Goal: Check status: Check status

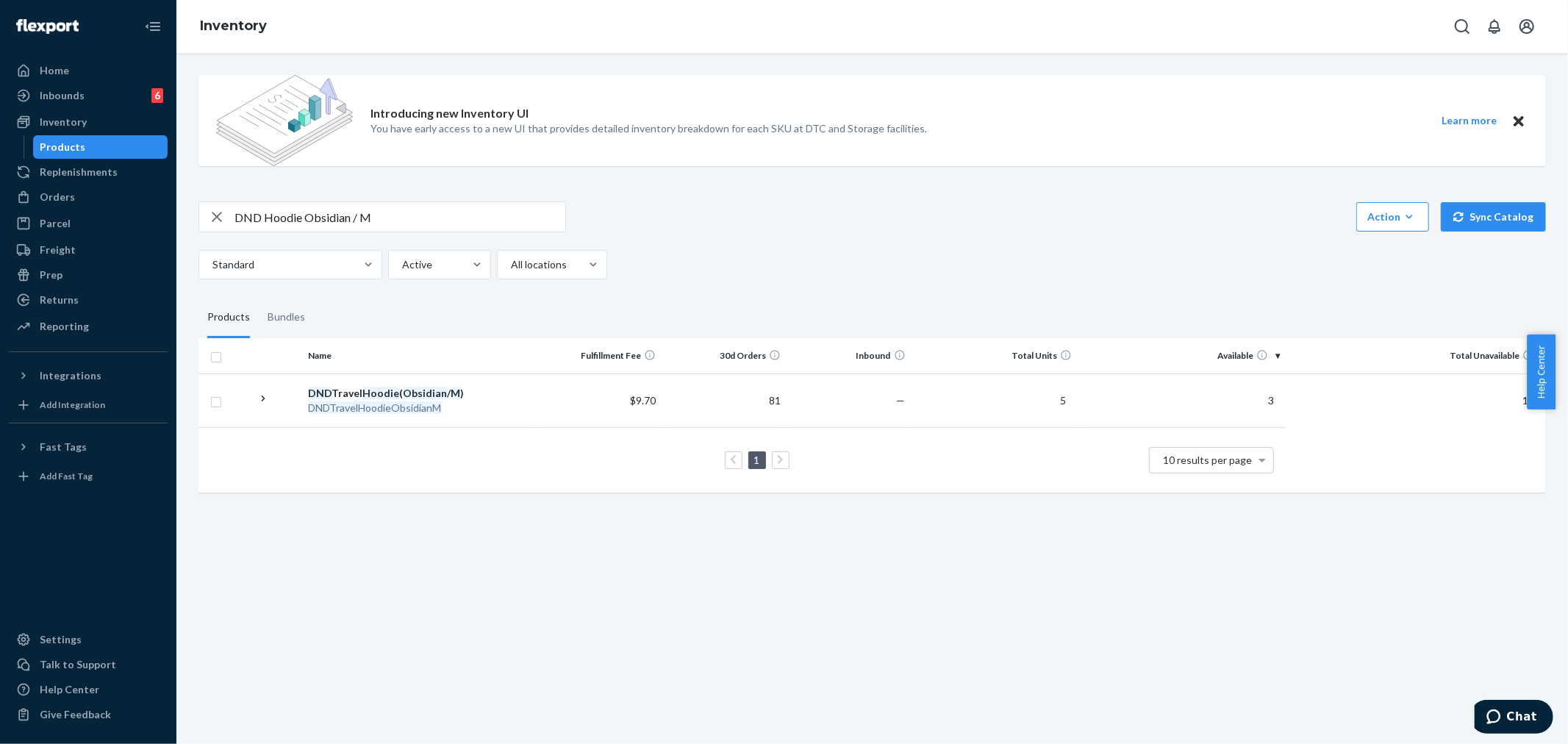
click at [221, 217] on icon "button" at bounding box center [217, 216] width 18 height 30
click at [251, 219] on input "text" at bounding box center [400, 216] width 331 height 30
drag, startPoint x: 251, startPoint y: 219, endPoint x: 105, endPoint y: 143, distance: 164.6
click at [68, 119] on div "Inventory" at bounding box center [63, 122] width 47 height 14
click at [257, 219] on input "text" at bounding box center [400, 216] width 331 height 30
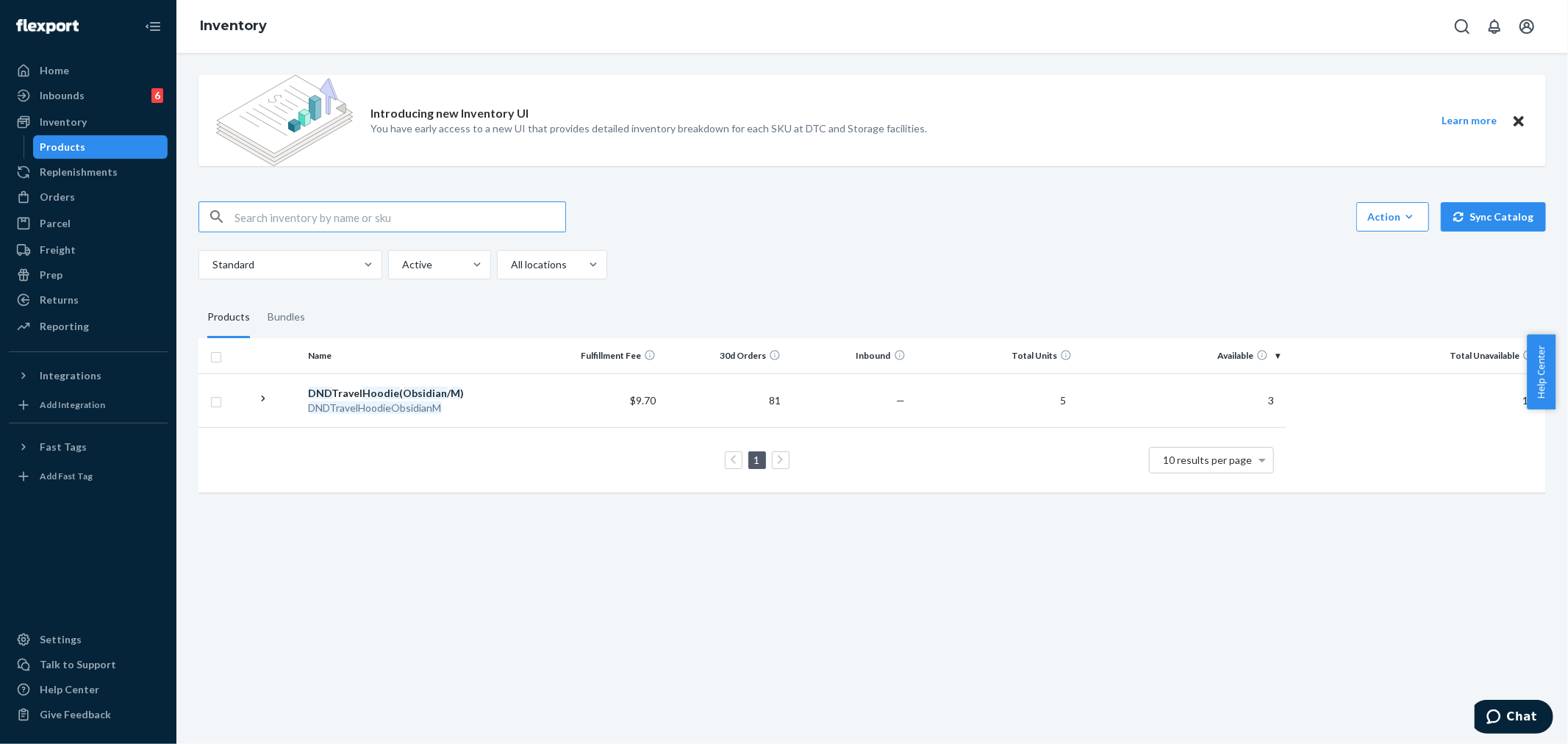
paste input "Waffle Lounge Long Sleeve - Pre-Order Truffle / M"
click at [437, 217] on input "Waffle Lounge Long Sleeve - Pre-Order Truffle / M" at bounding box center [400, 216] width 331 height 30
type input "Waffle Lounge Long Sleeve - Truffle / M"
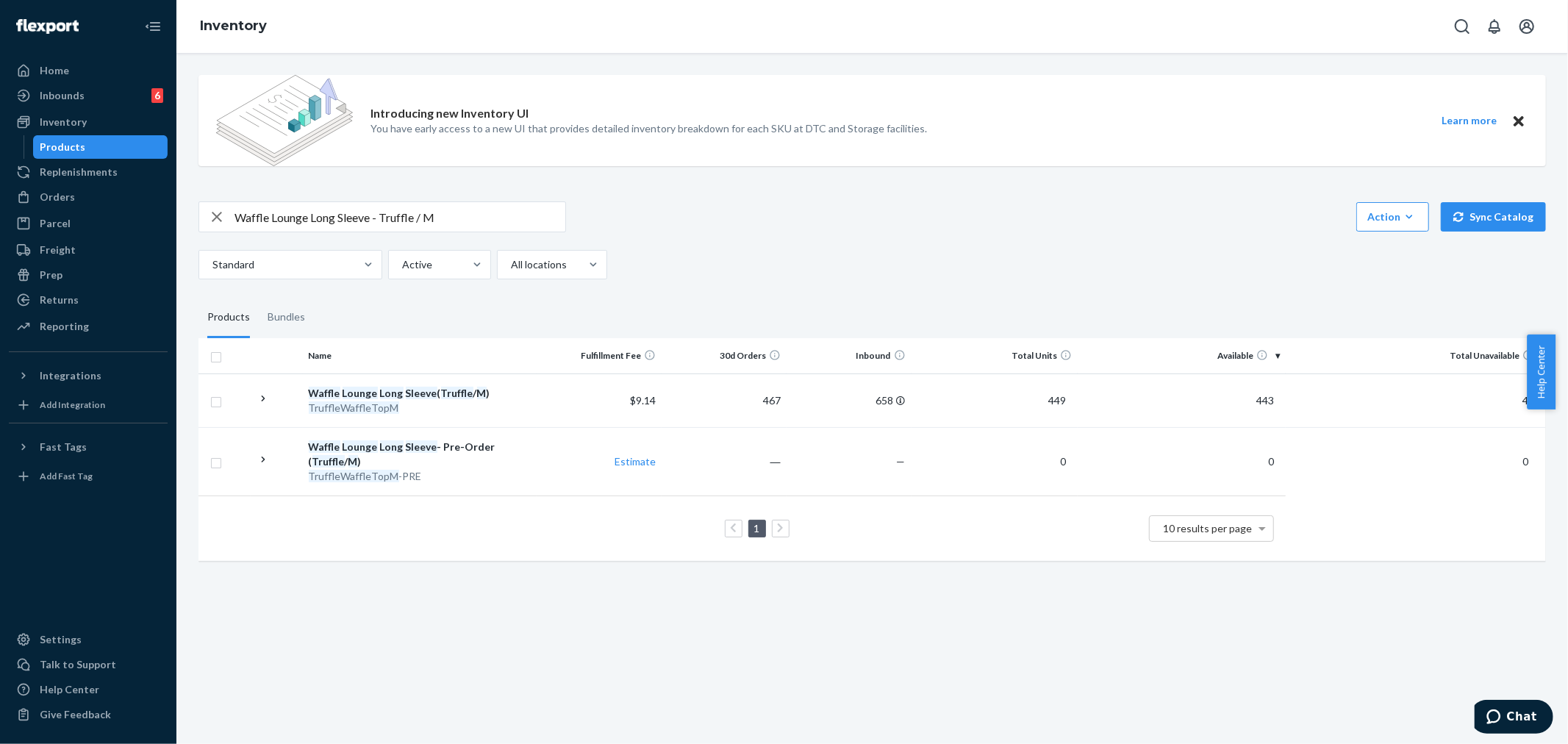
click at [62, 189] on div "Orders" at bounding box center [89, 197] width 156 height 21
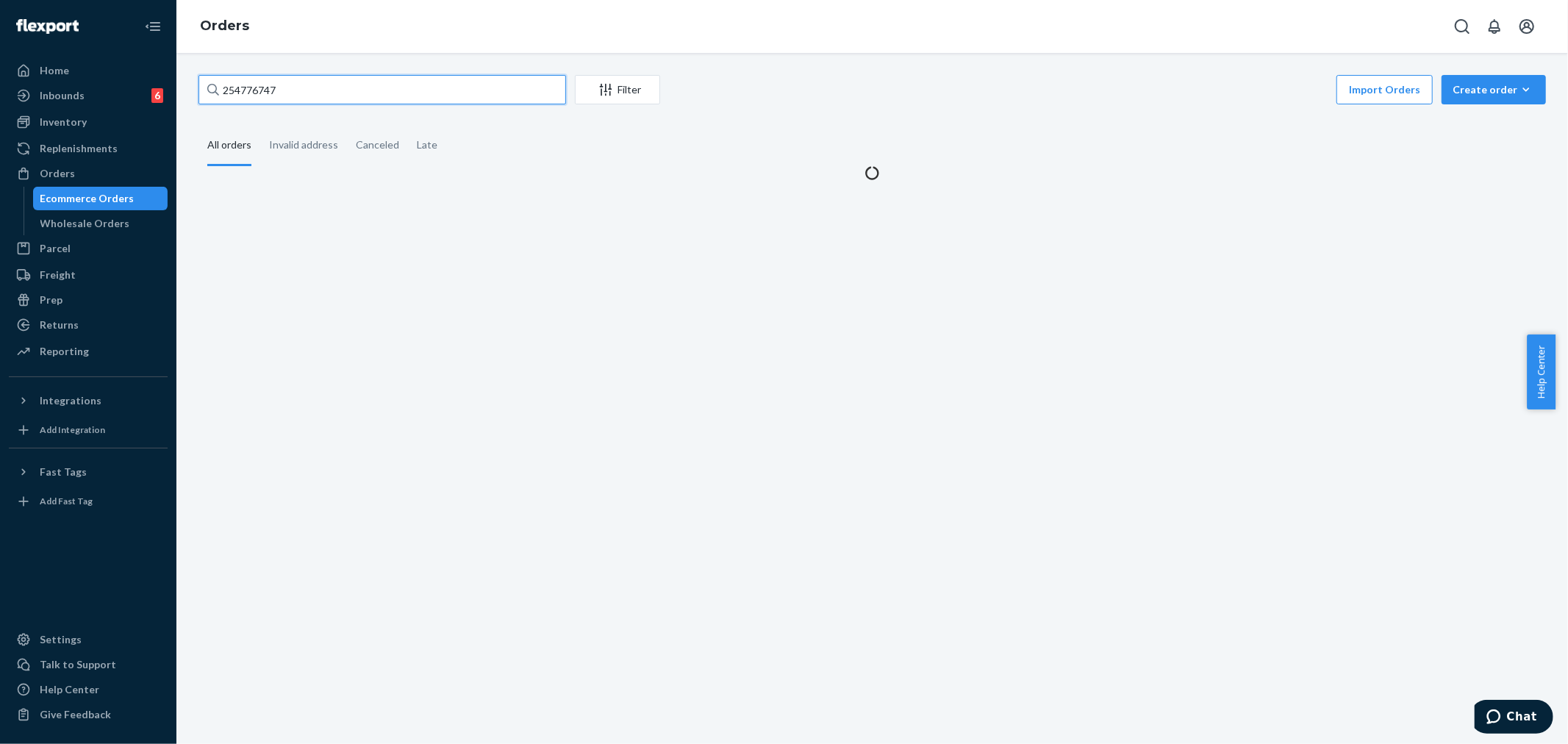
click at [263, 97] on input "254776747" at bounding box center [382, 89] width 367 height 30
drag, startPoint x: 263, startPoint y: 97, endPoint x: 268, endPoint y: 92, distance: 7.1
click at [263, 97] on input "254776747" at bounding box center [382, 89] width 367 height 30
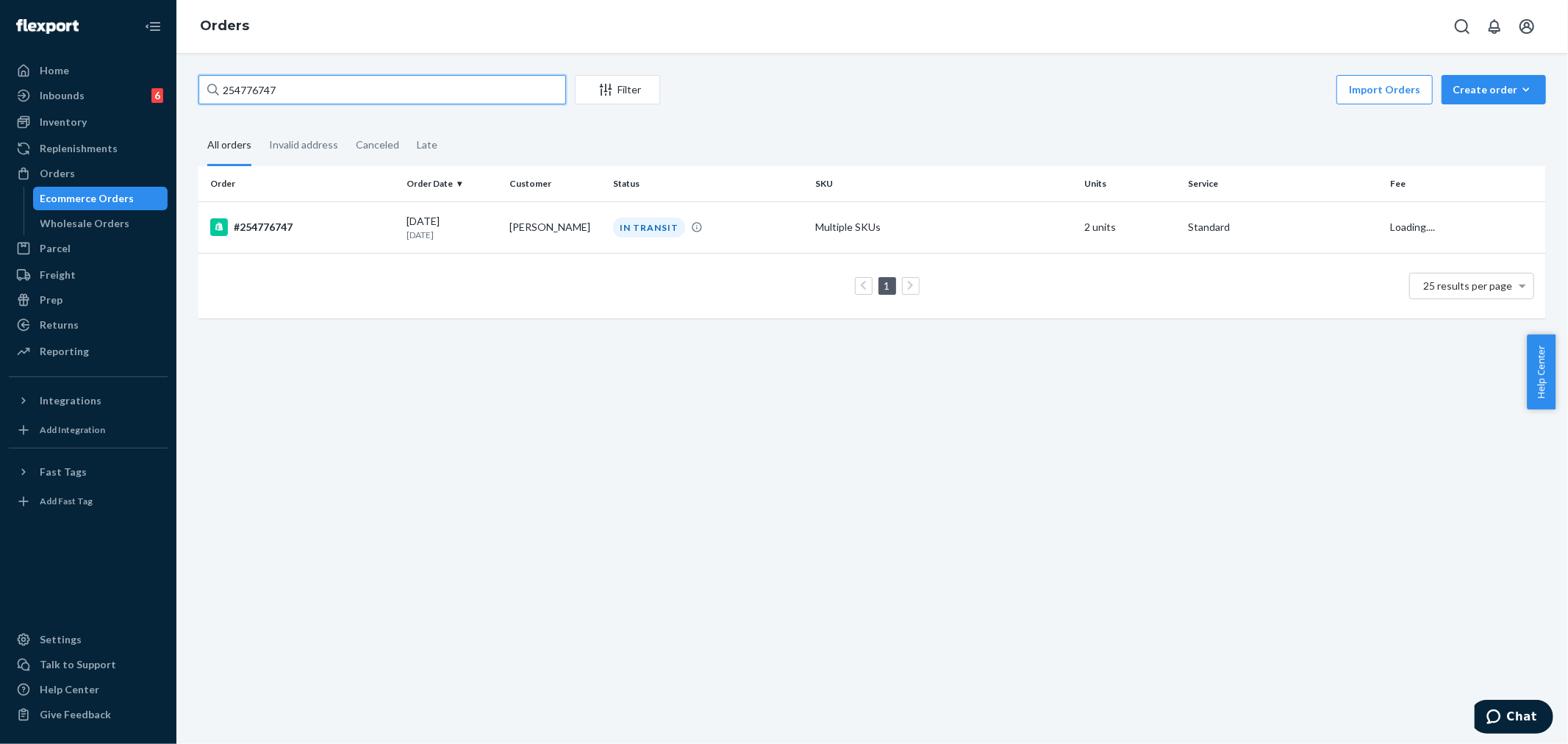
paste input "690675"
type input "254690675"
click at [681, 233] on div "IN TRANSIT" at bounding box center [708, 227] width 197 height 14
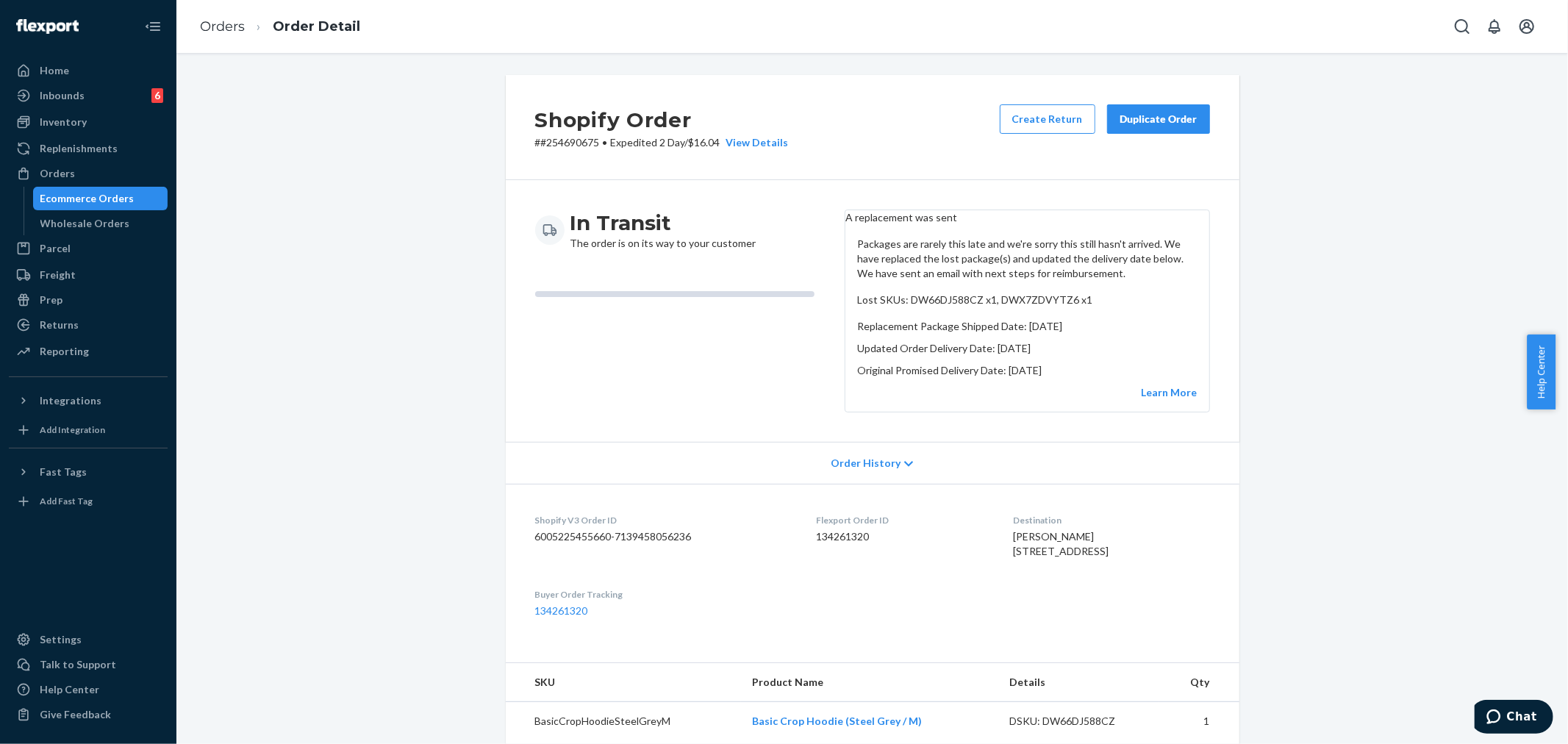
drag, startPoint x: 1426, startPoint y: 304, endPoint x: 1419, endPoint y: 292, distance: 13.9
click at [1426, 304] on div "Shopify Order # #254690675 • Expedited 2 Day / $16.04 View Details Create Retur…" at bounding box center [873, 612] width 1370 height 1074
drag, startPoint x: 72, startPoint y: 172, endPoint x: 155, endPoint y: 201, distance: 87.9
click at [72, 171] on div "Orders" at bounding box center [89, 173] width 156 height 21
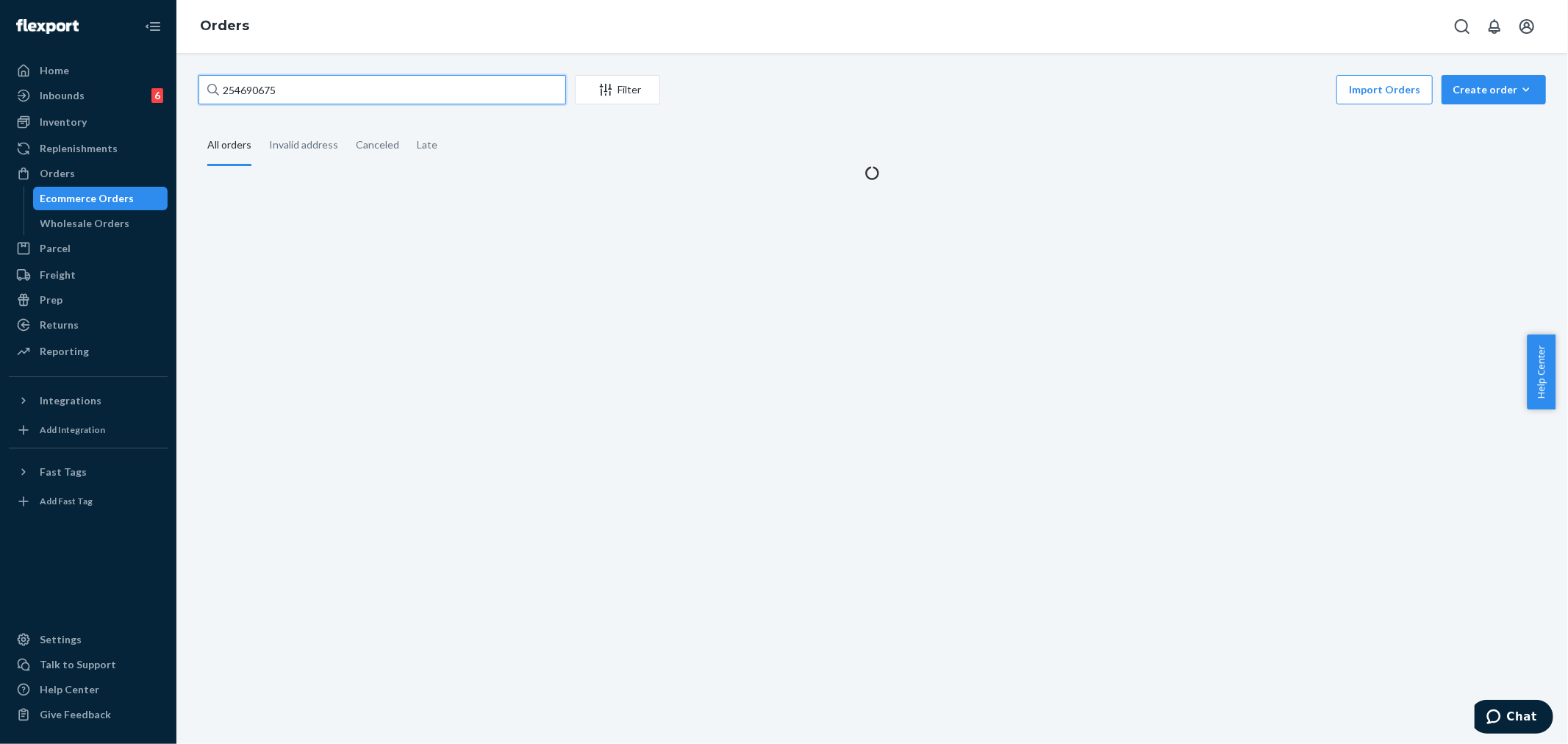
click at [261, 90] on input "254690675" at bounding box center [382, 89] width 367 height 30
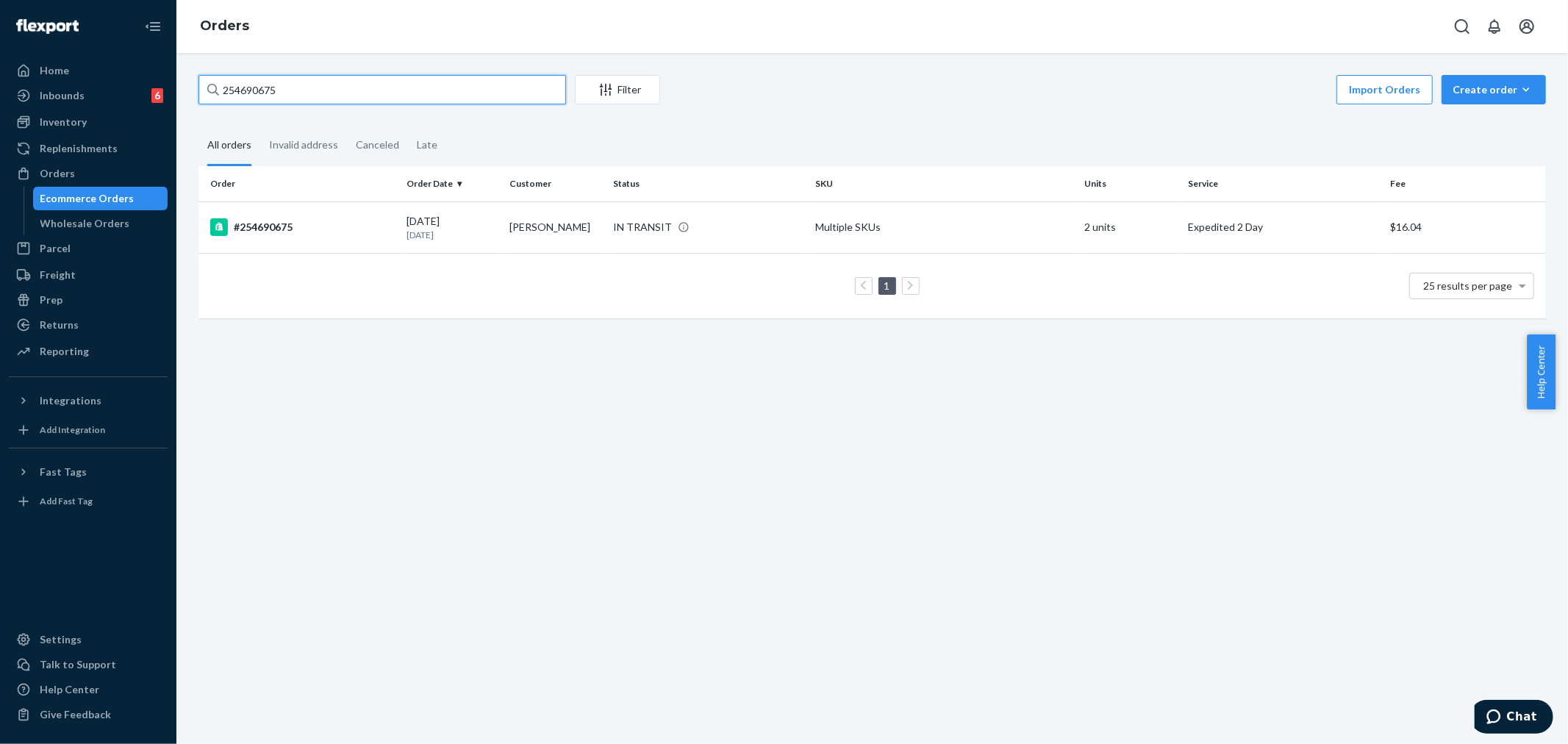
paste input "015481"
type input "254015481"
click at [383, 238] on td "#254015481" at bounding box center [299, 228] width 202 height 54
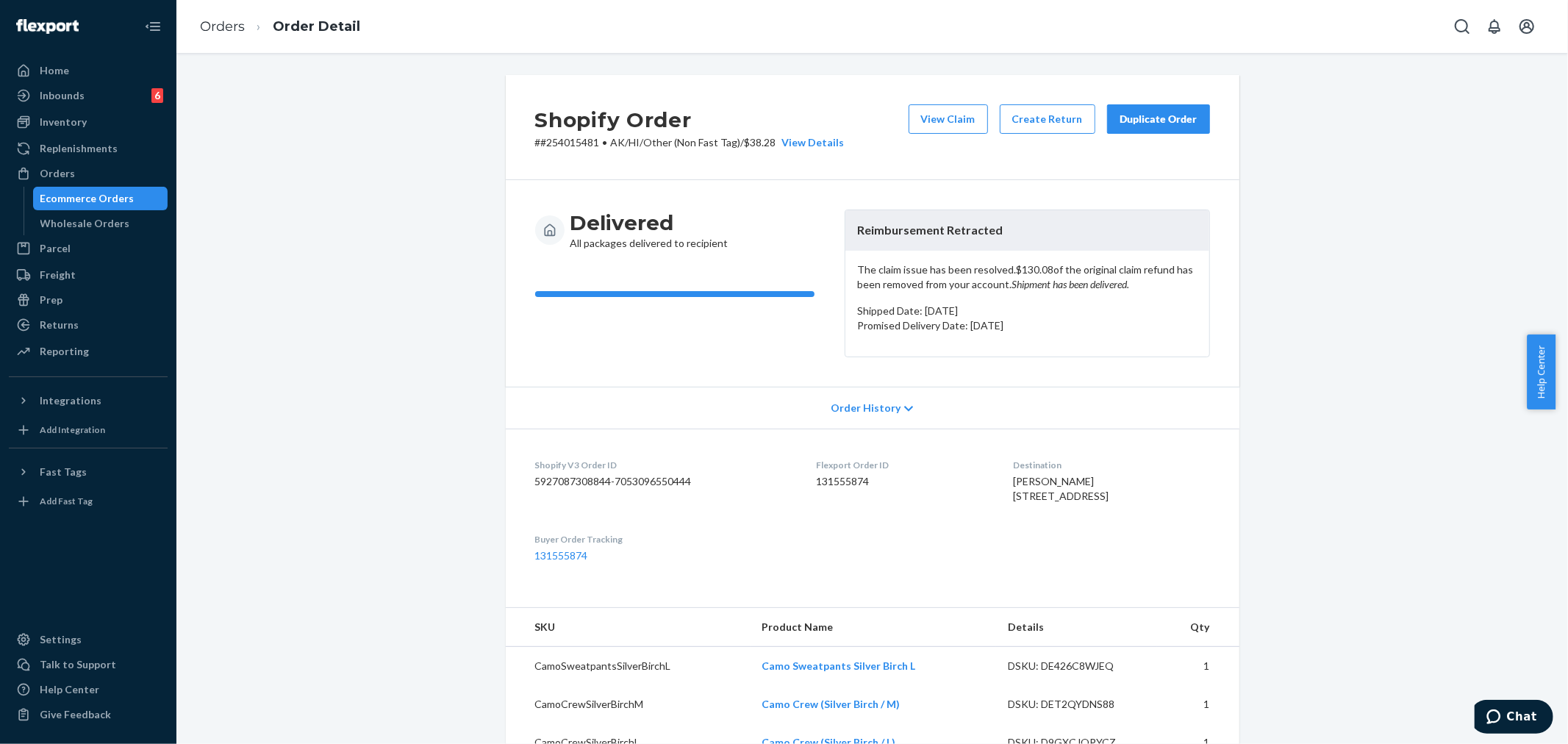
click at [321, 172] on div "Shopify Order # #254015481 • AK/HI/Other (Non Fast Tag) / $38.28 View Details V…" at bounding box center [873, 661] width 1370 height 1171
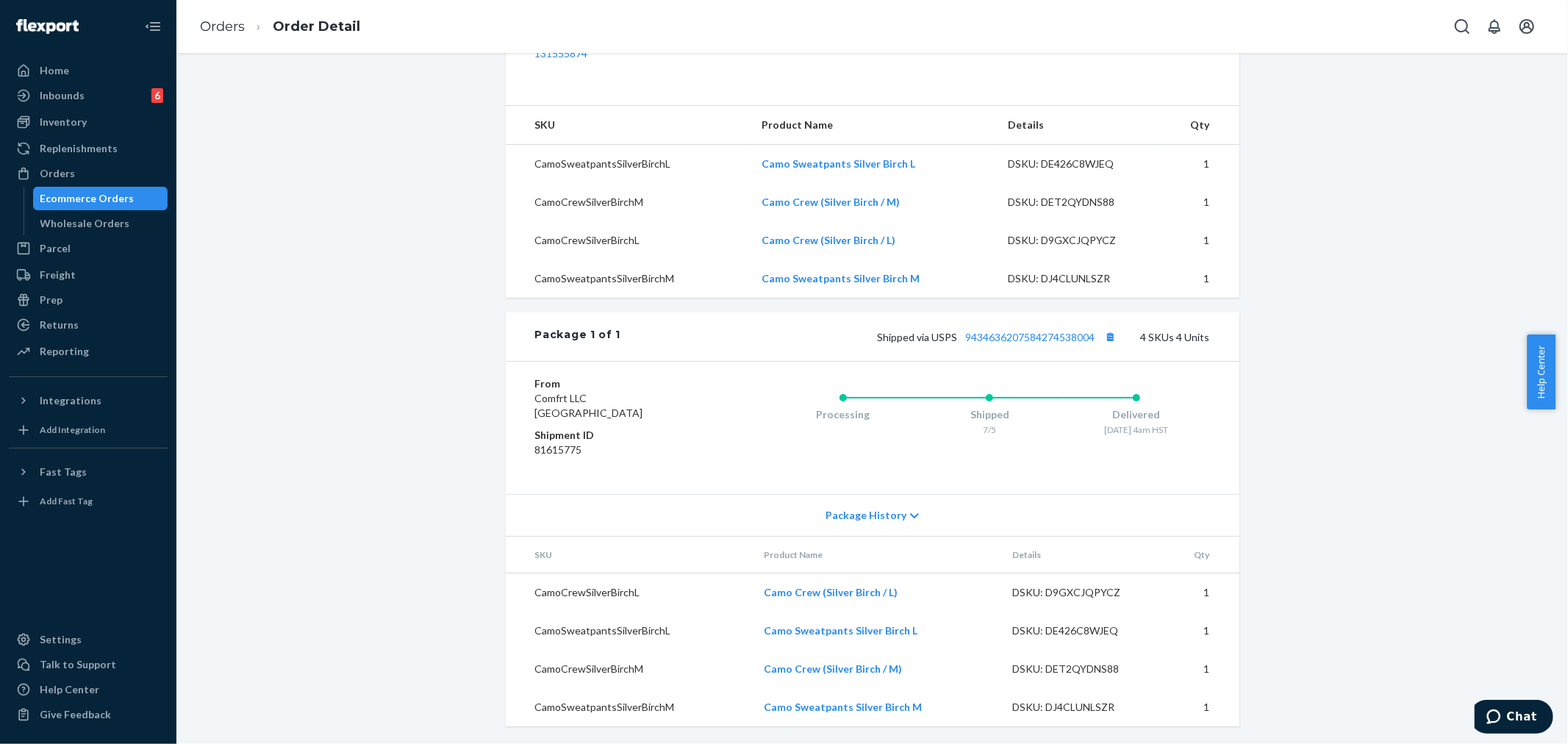
scroll to position [557, 0]
drag, startPoint x: 910, startPoint y: 511, endPoint x: 932, endPoint y: 531, distance: 29.7
click at [910, 511] on div "Package History" at bounding box center [873, 515] width 734 height 42
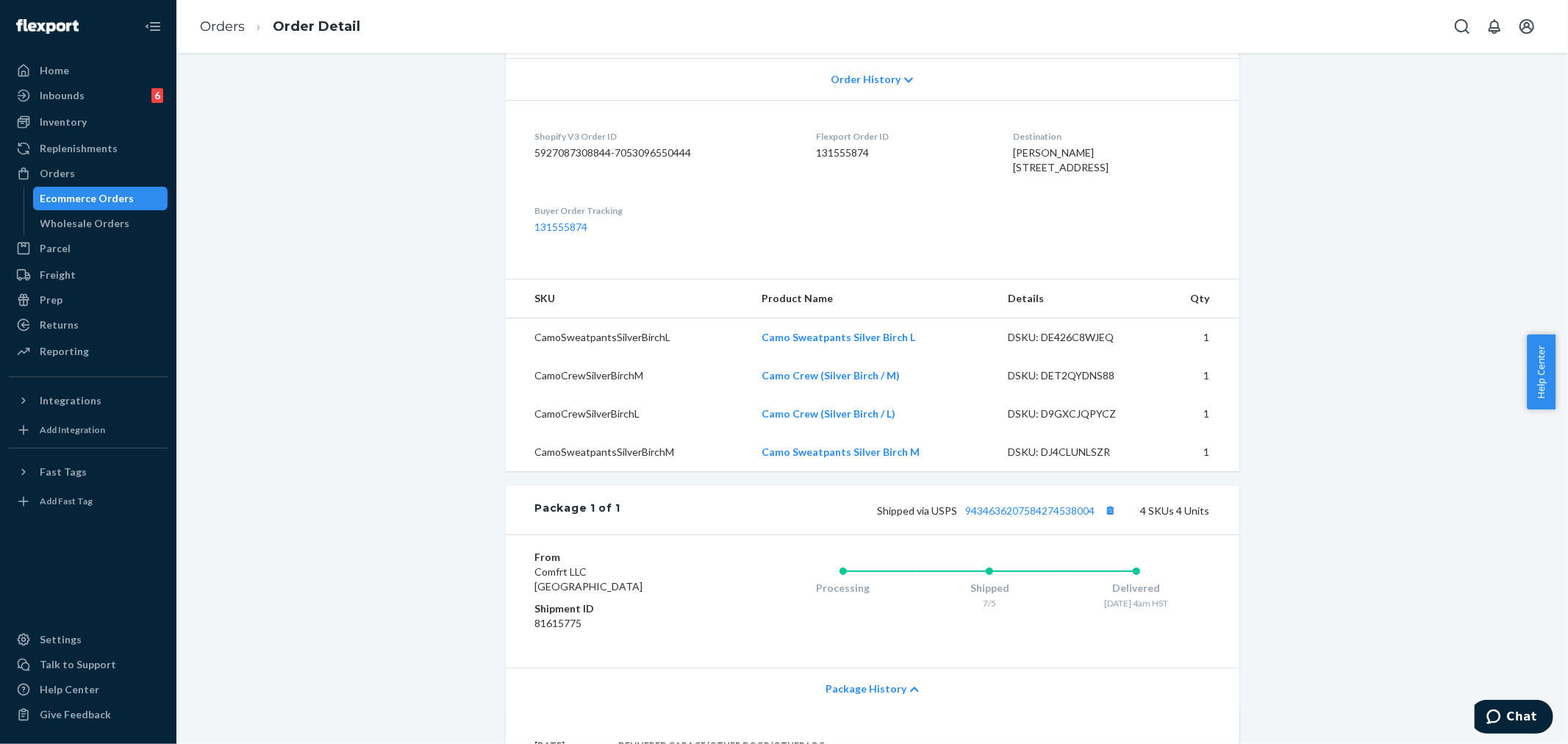
scroll to position [408, 0]
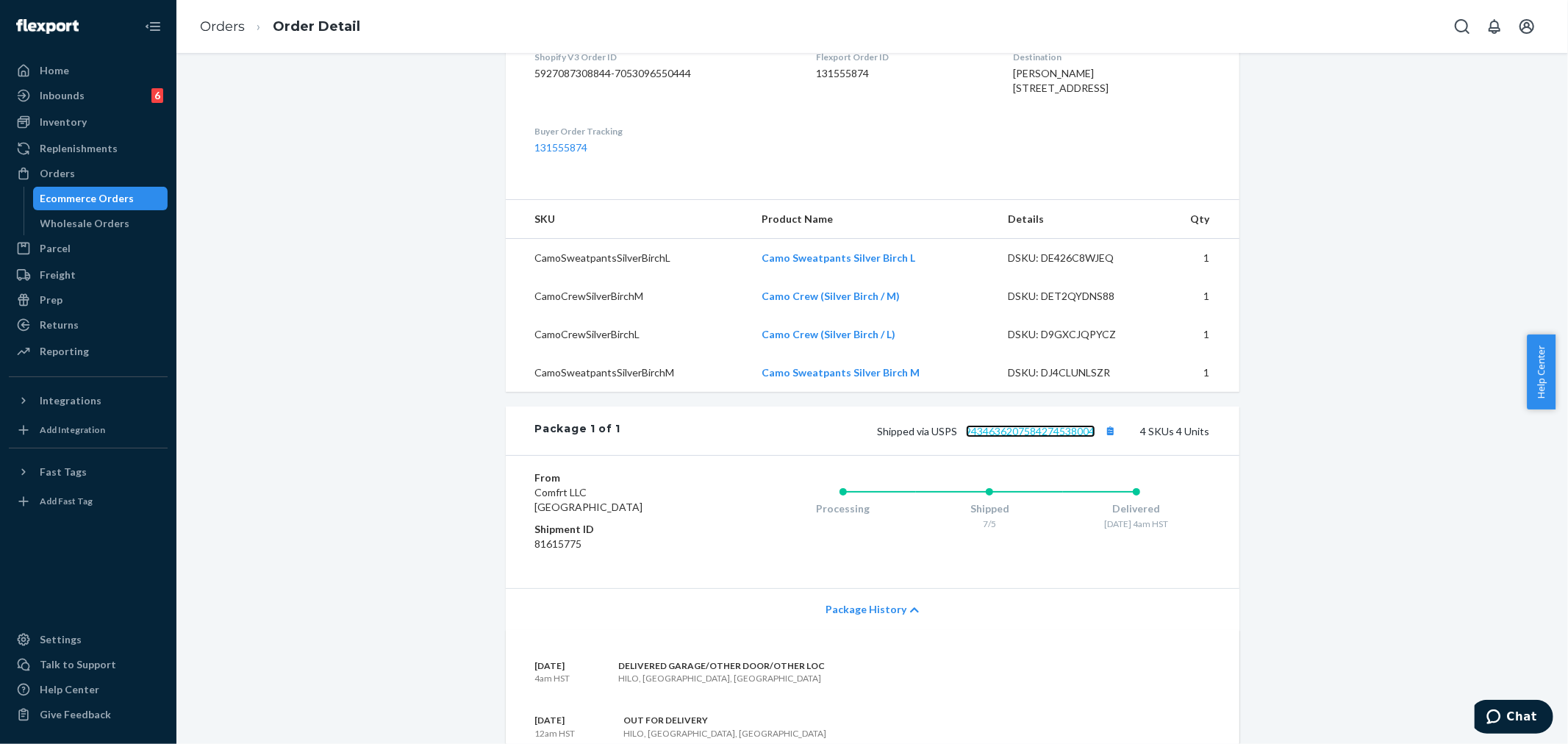
click at [1001, 437] on link "9434636207584274538004" at bounding box center [1030, 431] width 130 height 13
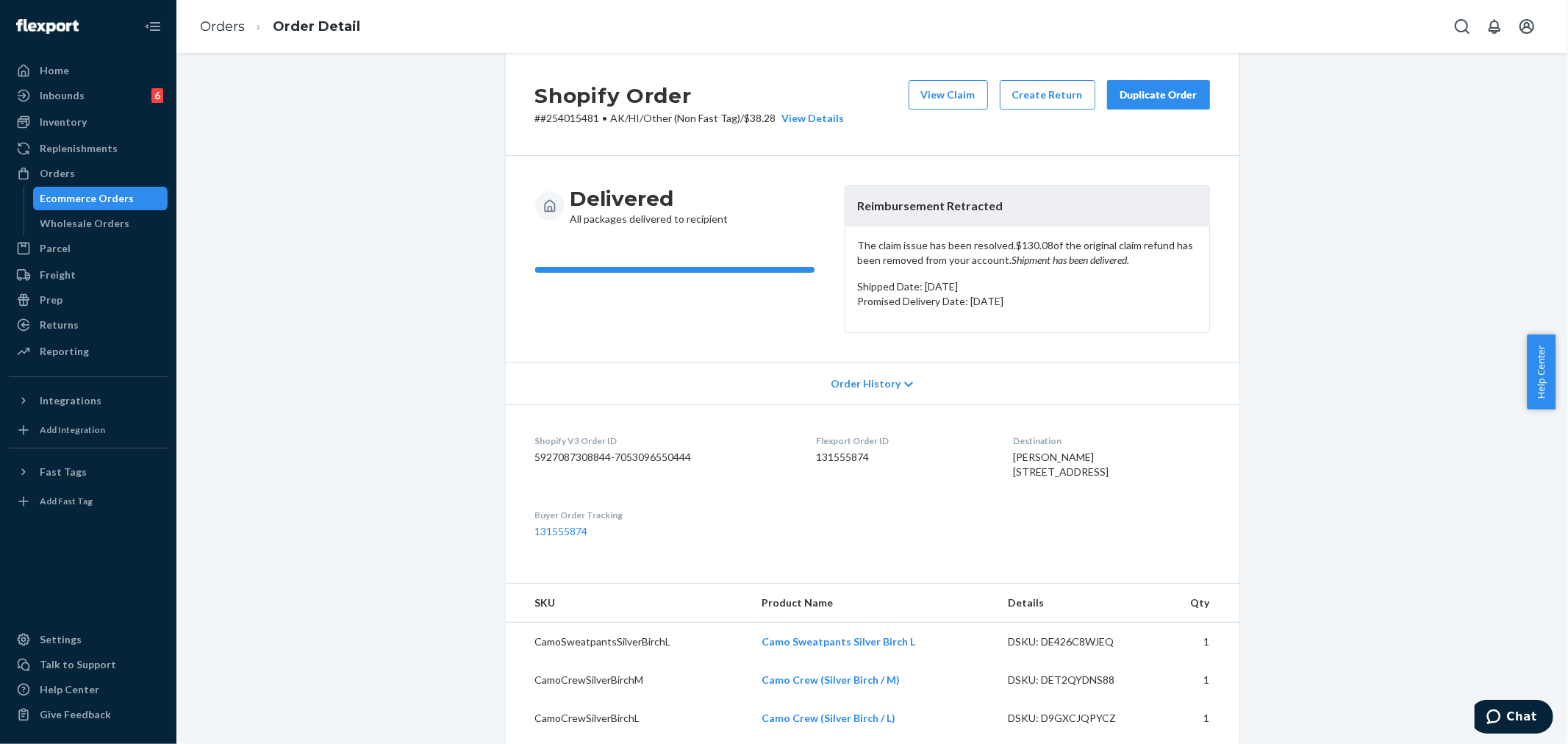
scroll to position [0, 0]
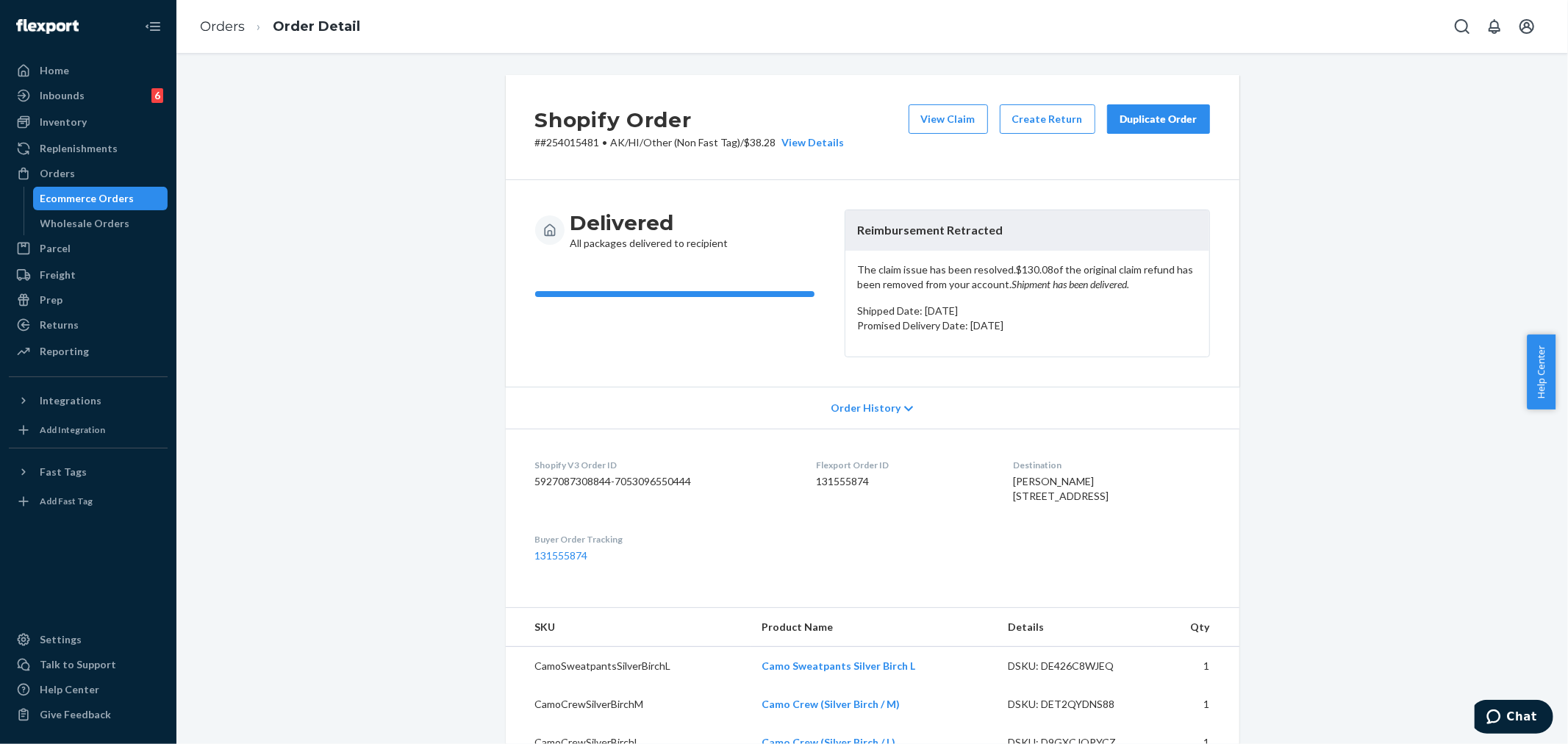
drag, startPoint x: 245, startPoint y: 195, endPoint x: 252, endPoint y: 193, distance: 7.3
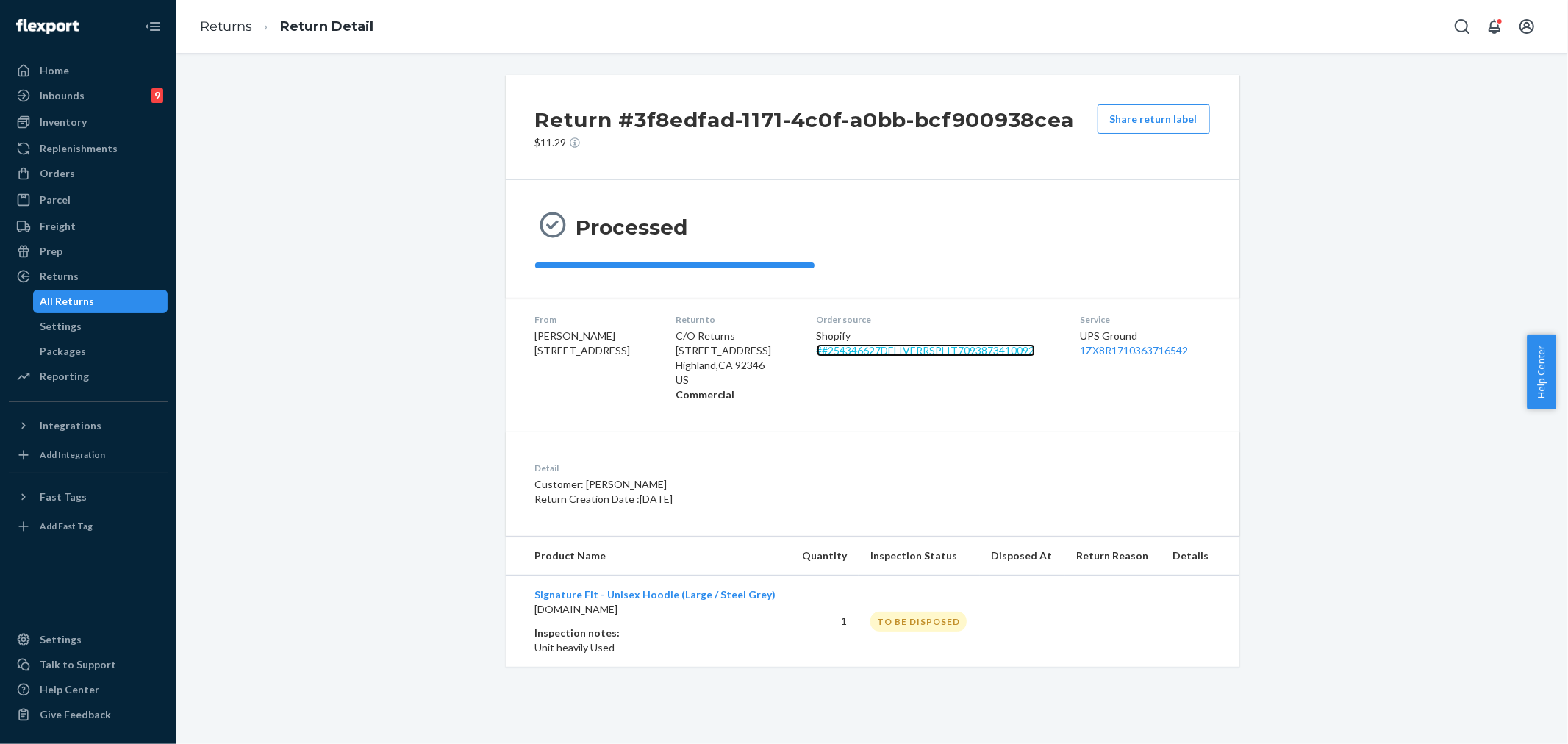
drag, startPoint x: 856, startPoint y: 350, endPoint x: 896, endPoint y: 368, distance: 43.9
click at [856, 350] on link "# #254346627DELIVERRSPLIT7093873410092" at bounding box center [926, 351] width 218 height 13
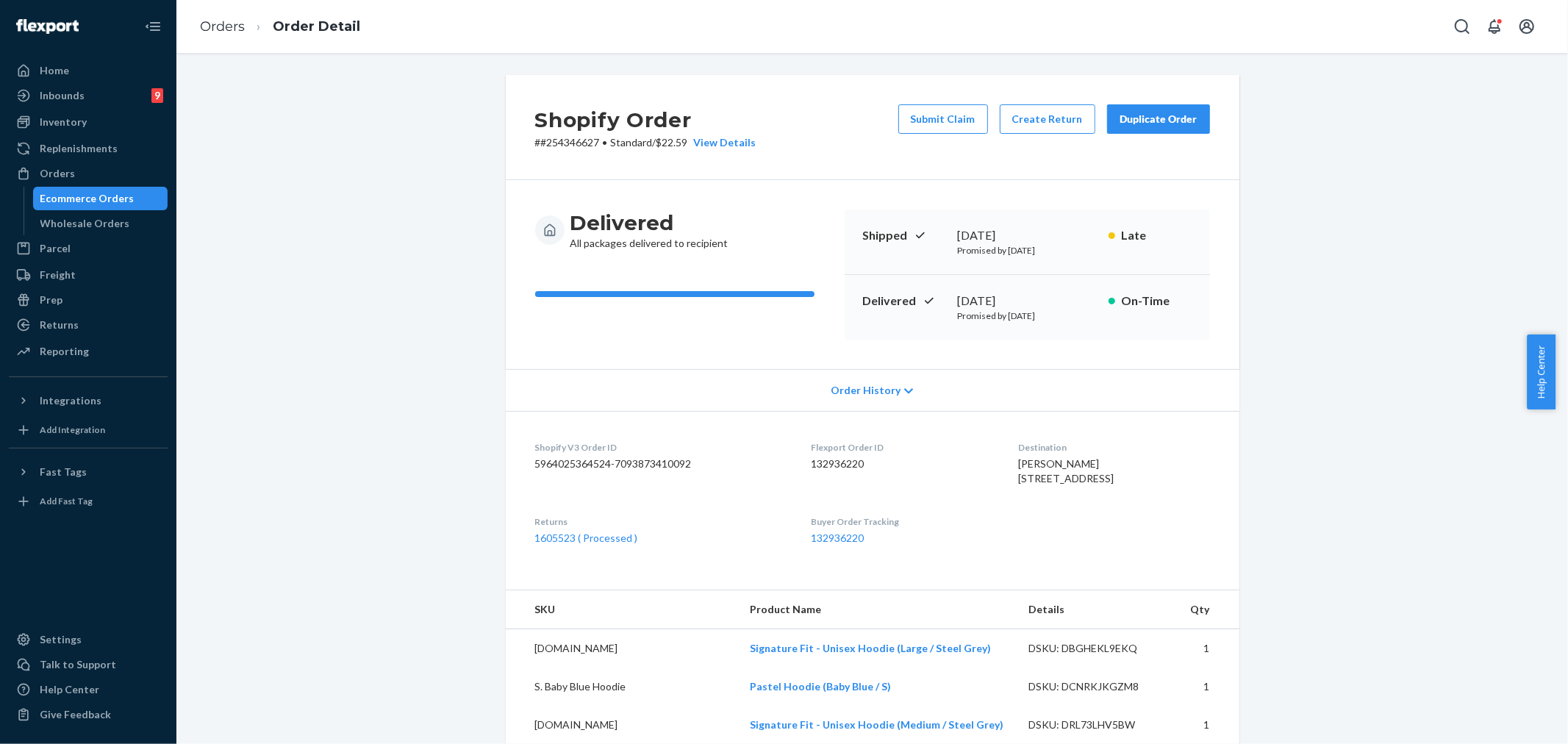
click at [1148, 122] on div "Duplicate Order" at bounding box center [1158, 119] width 78 height 14
click at [573, 141] on p "# #254346627 • Standard / $22.59 View Details" at bounding box center [646, 142] width 222 height 14
copy p "254346627"
